Goal: Task Accomplishment & Management: Manage account settings

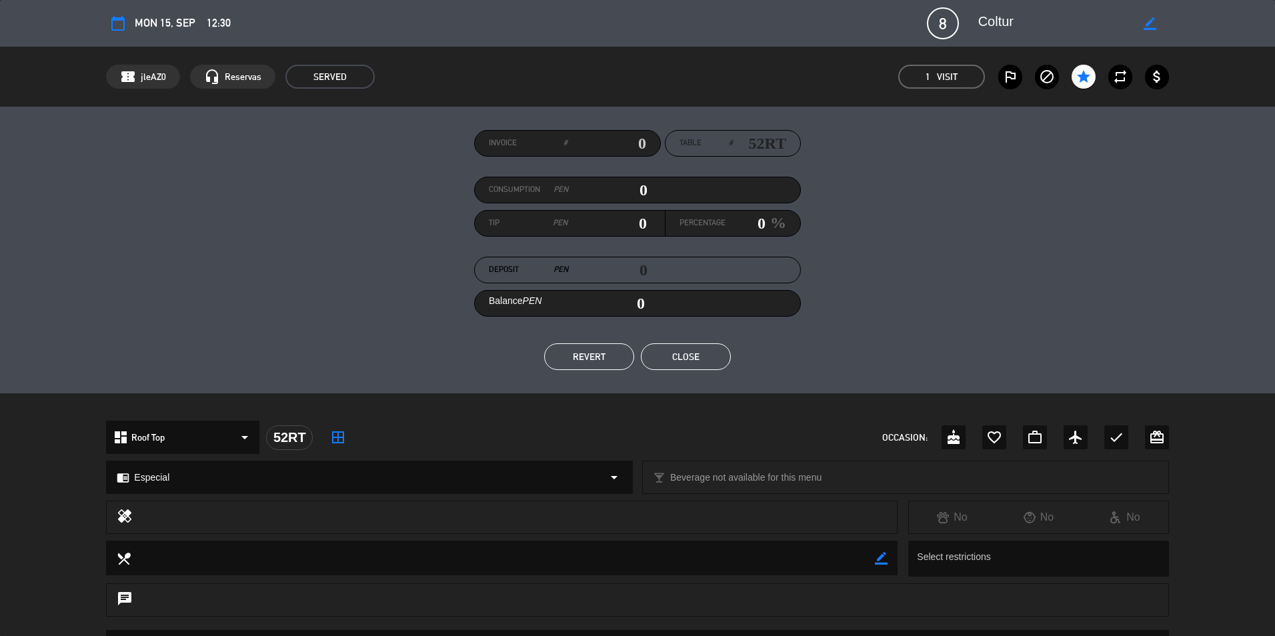
click at [712, 362] on button "Close" at bounding box center [686, 356] width 90 height 27
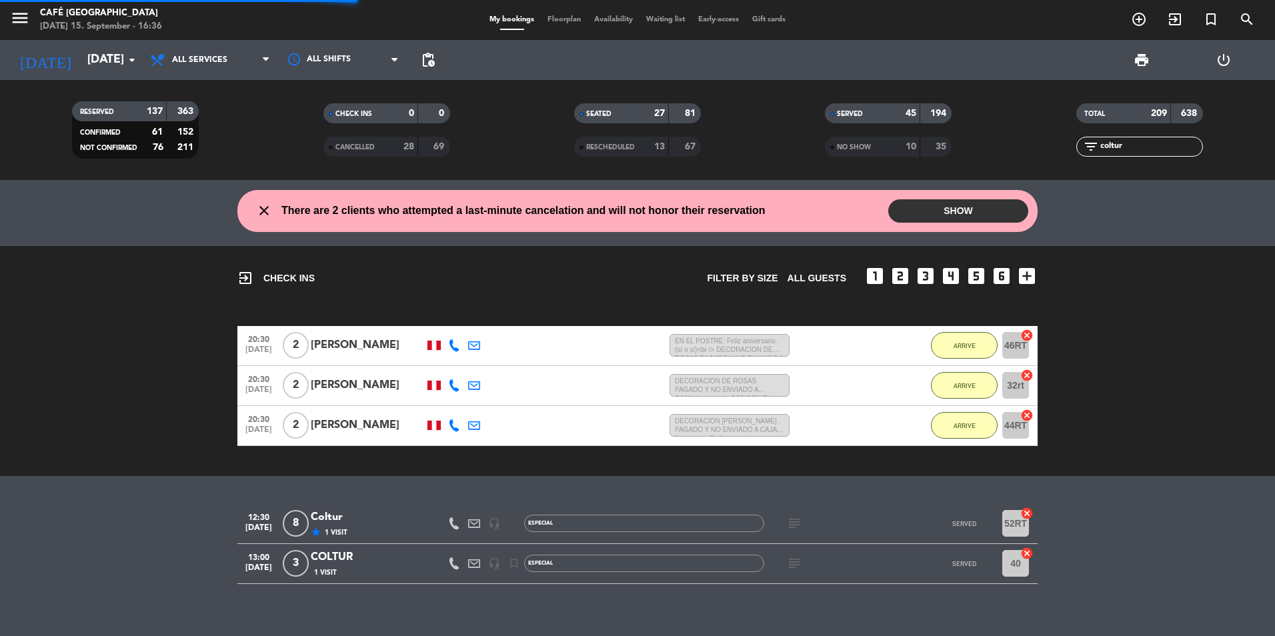
click at [1155, 142] on input "coltur" at bounding box center [1150, 146] width 103 height 15
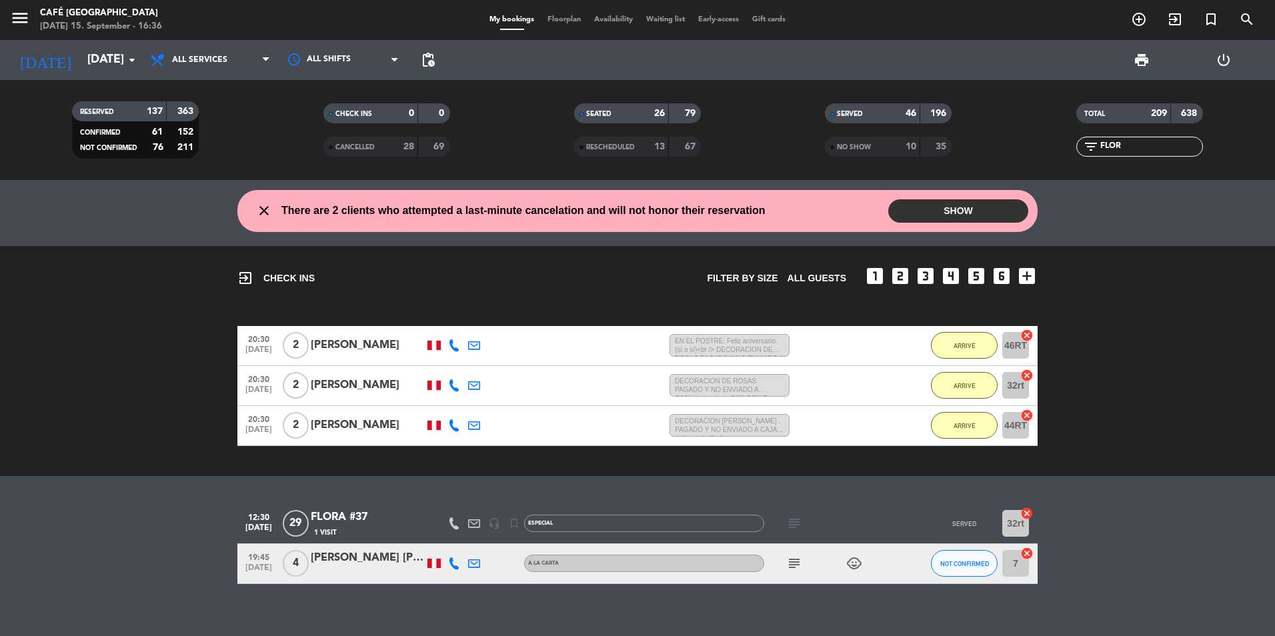
click at [360, 510] on div "FLORA #37" at bounding box center [367, 517] width 113 height 17
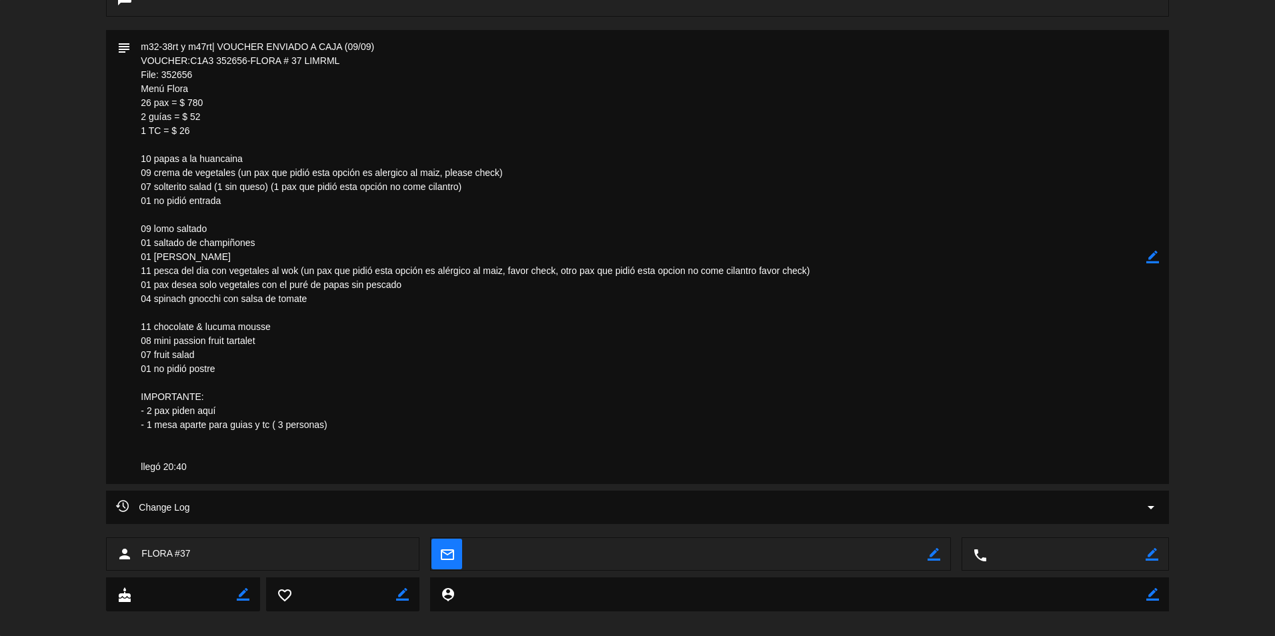
scroll to position [534, 0]
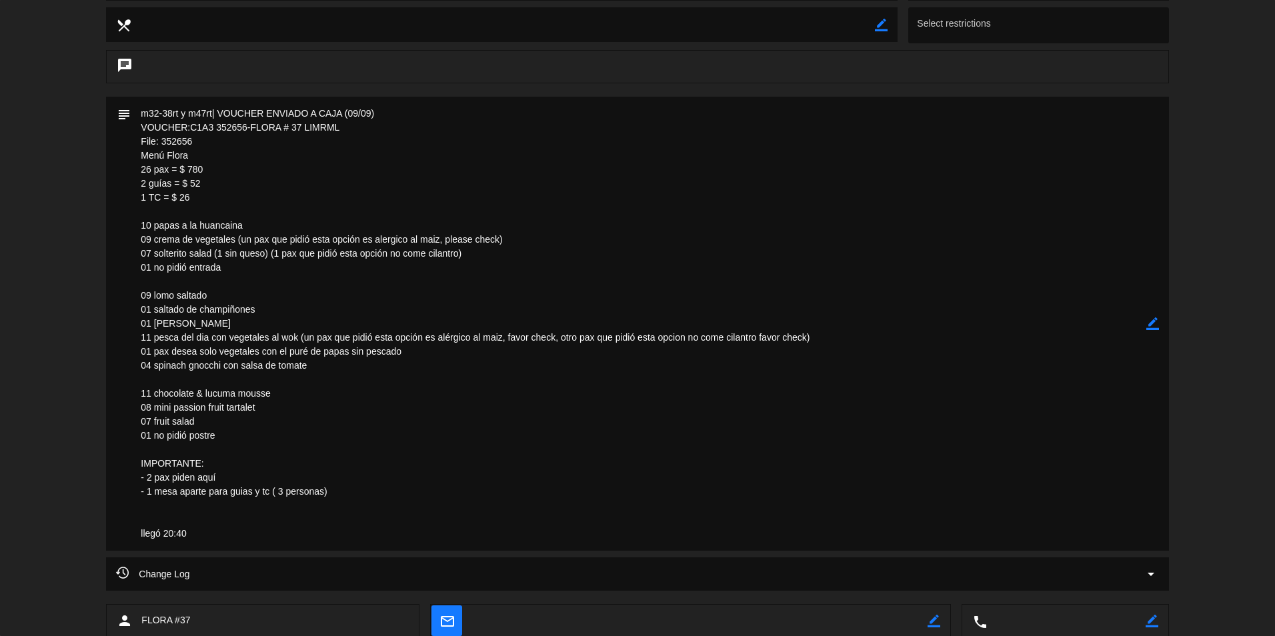
click at [204, 187] on textarea at bounding box center [638, 324] width 1015 height 454
click at [179, 204] on textarea at bounding box center [638, 324] width 1015 height 454
click at [1100, 351] on textarea at bounding box center [638, 324] width 1015 height 454
click at [196, 301] on textarea at bounding box center [638, 324] width 1015 height 454
drag, startPoint x: 338, startPoint y: 328, endPoint x: 442, endPoint y: 399, distance: 125.2
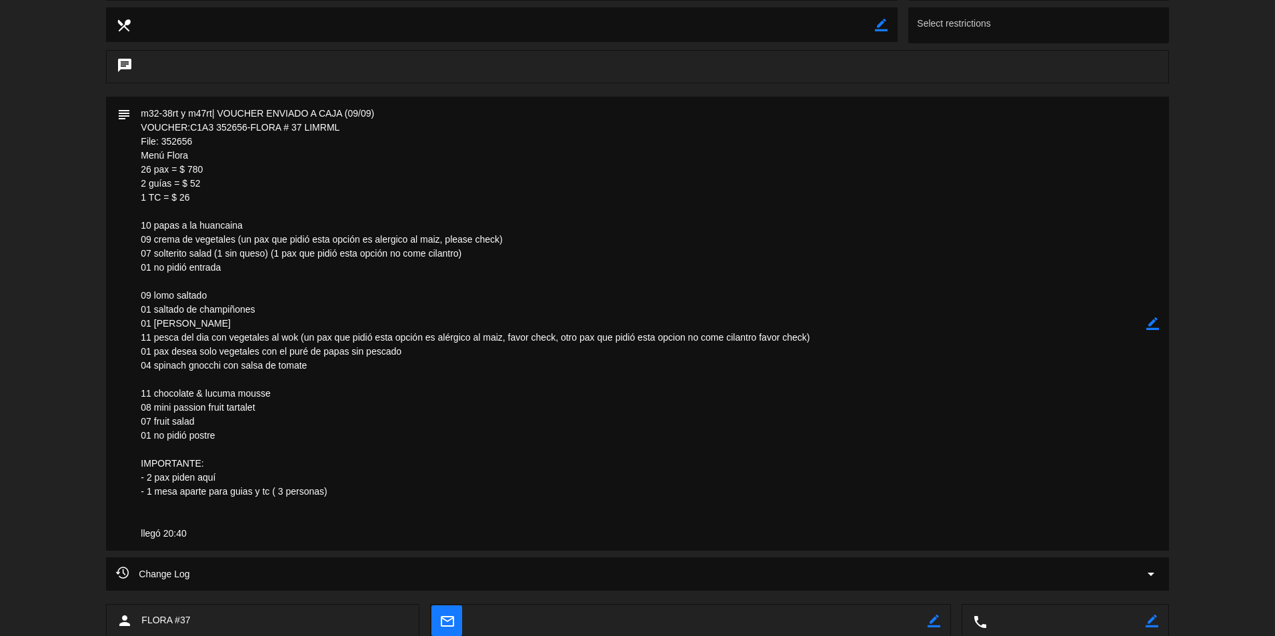
click at [339, 328] on textarea at bounding box center [638, 324] width 1015 height 454
drag, startPoint x: 464, startPoint y: 479, endPoint x: 581, endPoint y: 473, distance: 117.5
click at [581, 473] on textarea at bounding box center [638, 324] width 1015 height 454
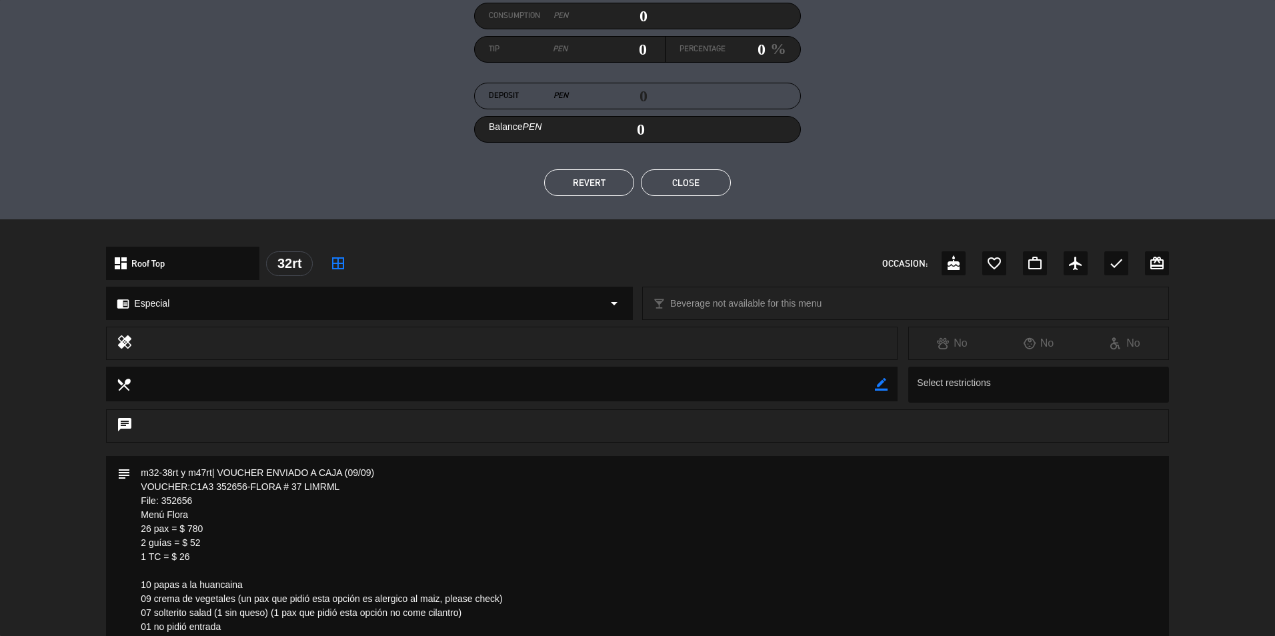
scroll to position [0, 0]
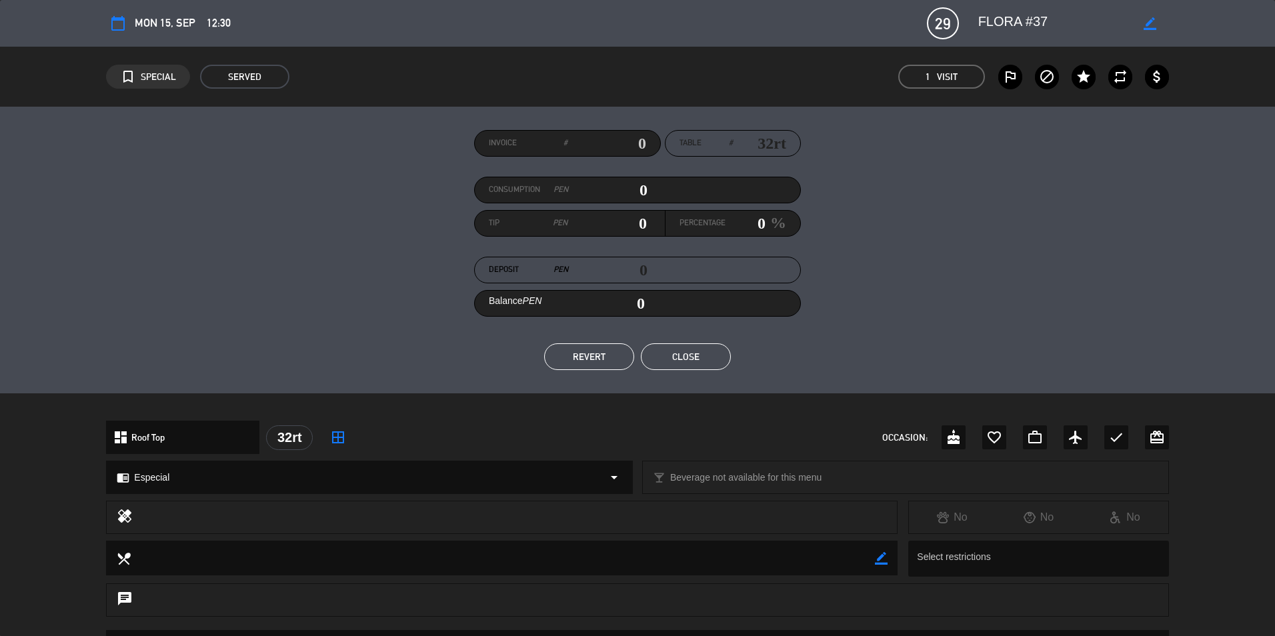
click at [686, 353] on button "Close" at bounding box center [686, 356] width 90 height 27
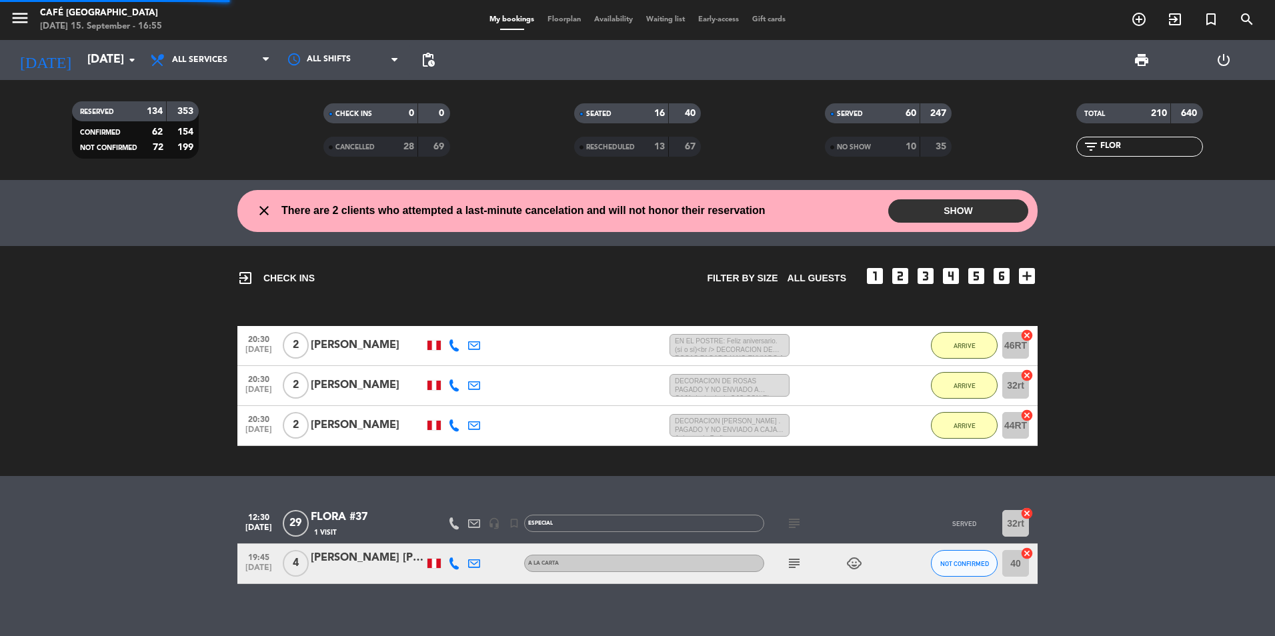
click at [1139, 147] on input "FLOR" at bounding box center [1150, 146] width 103 height 15
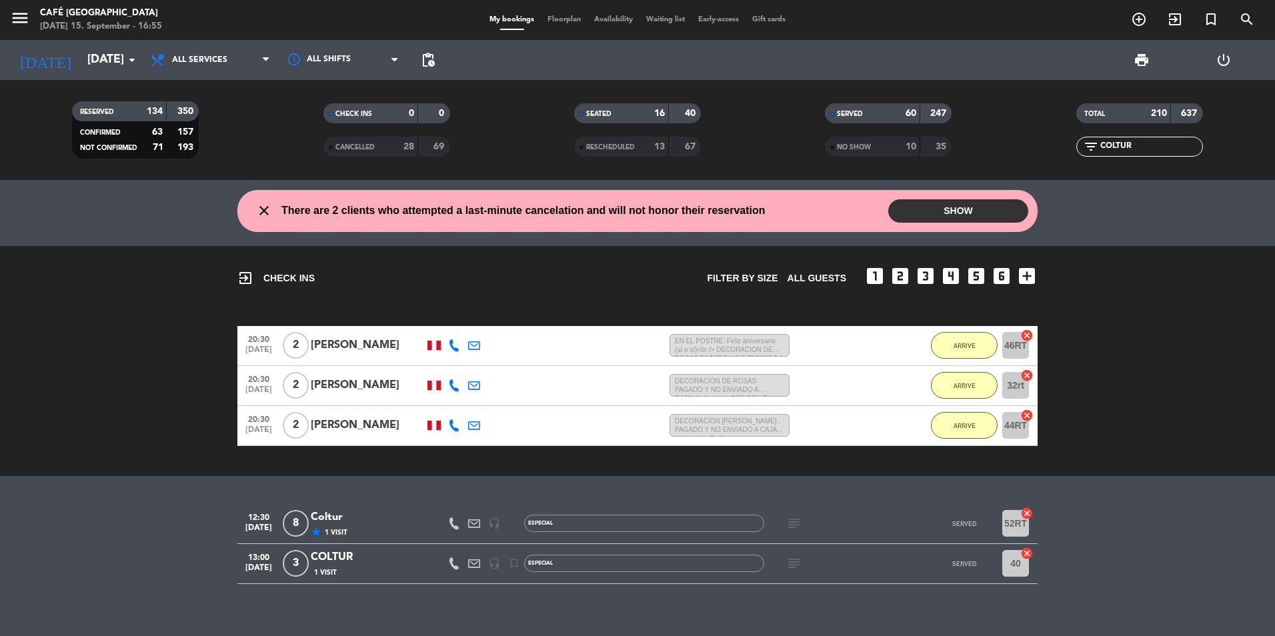
type input "COLTUR"
click at [325, 518] on div "Coltur" at bounding box center [367, 517] width 113 height 17
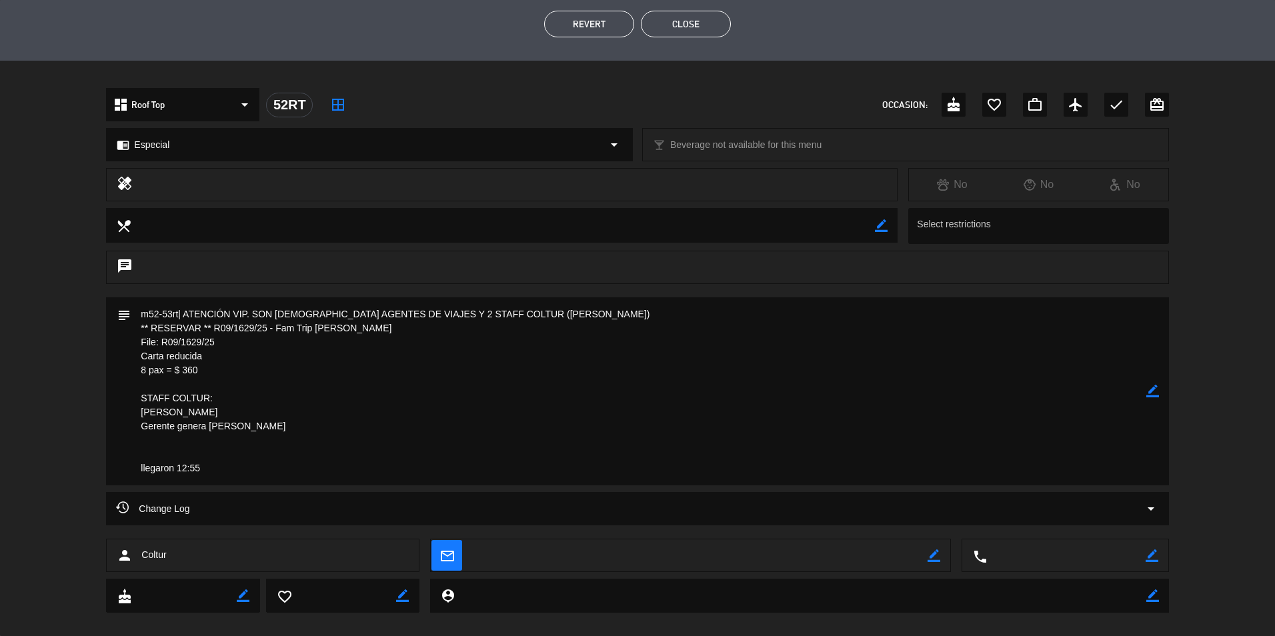
scroll to position [333, 0]
drag, startPoint x: 162, startPoint y: 337, endPoint x: 221, endPoint y: 340, distance: 59.4
click at [223, 339] on textarea at bounding box center [638, 391] width 1015 height 188
drag, startPoint x: 221, startPoint y: 340, endPoint x: 207, endPoint y: 343, distance: 14.9
drag, startPoint x: 201, startPoint y: 341, endPoint x: 624, endPoint y: 358, distance: 422.5
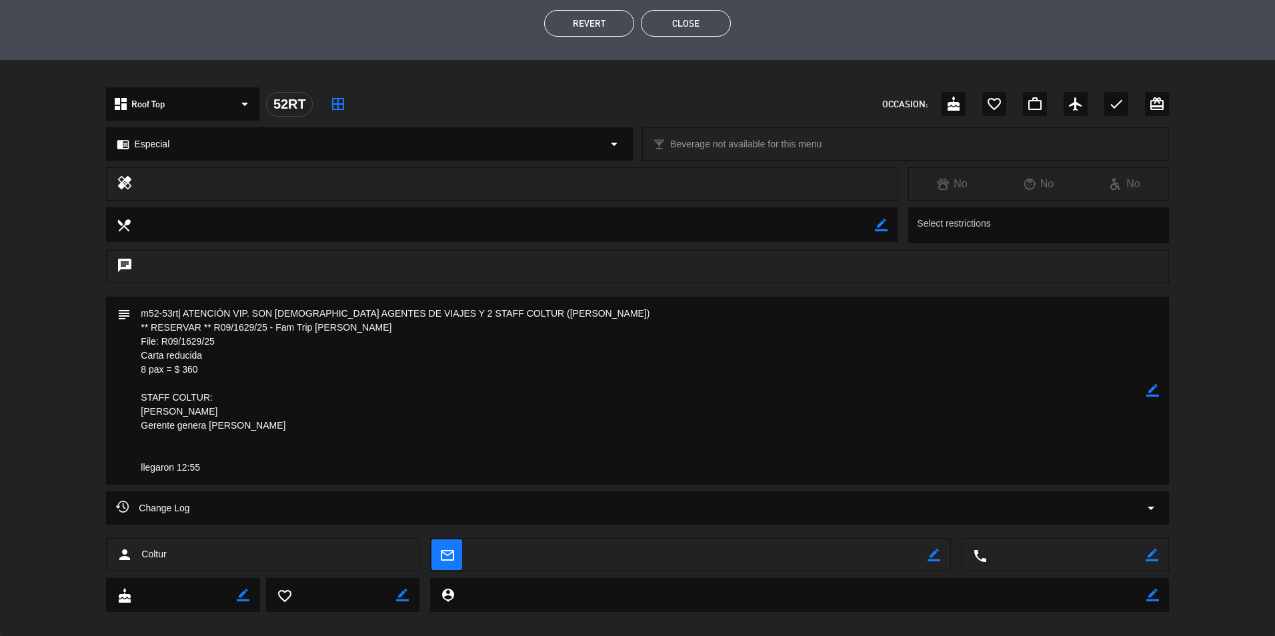
click at [624, 358] on textarea at bounding box center [638, 391] width 1015 height 188
